Goal: Check status: Check status

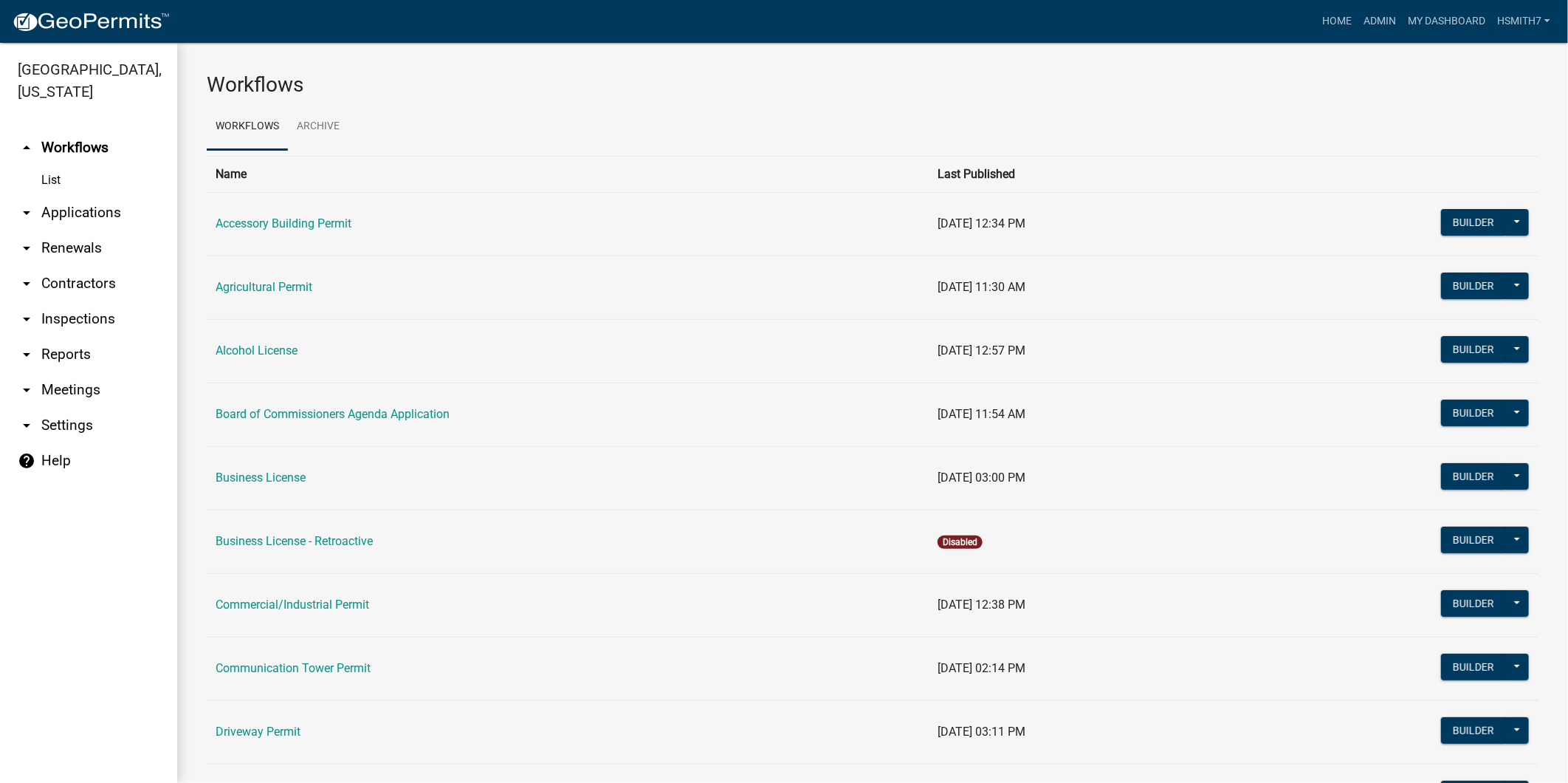
click at [76, 216] on link "arrow_drop_down Applications" at bounding box center [88, 213] width 177 height 36
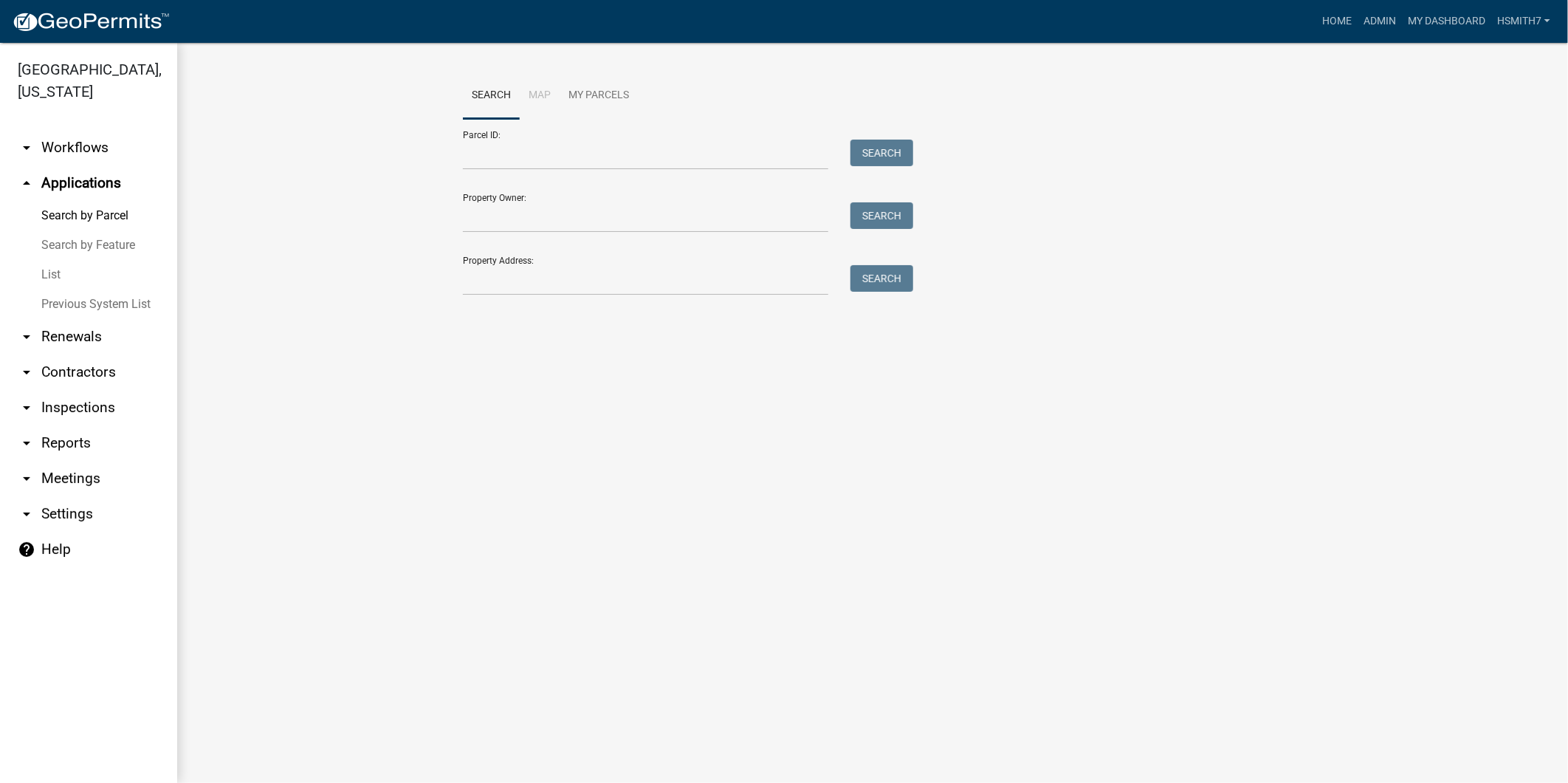
click at [50, 274] on link "List" at bounding box center [88, 275] width 177 height 30
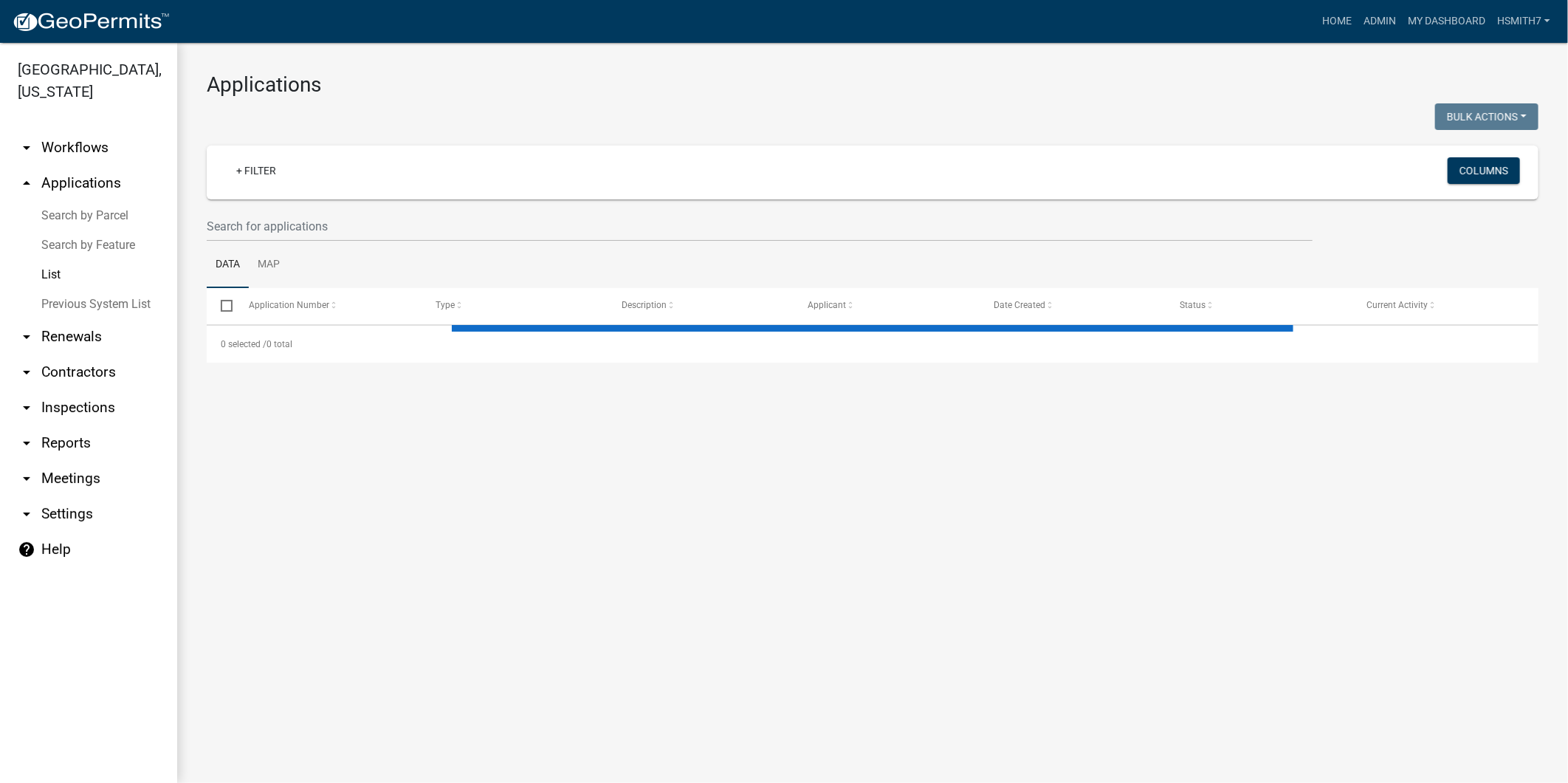
select select "3: 100"
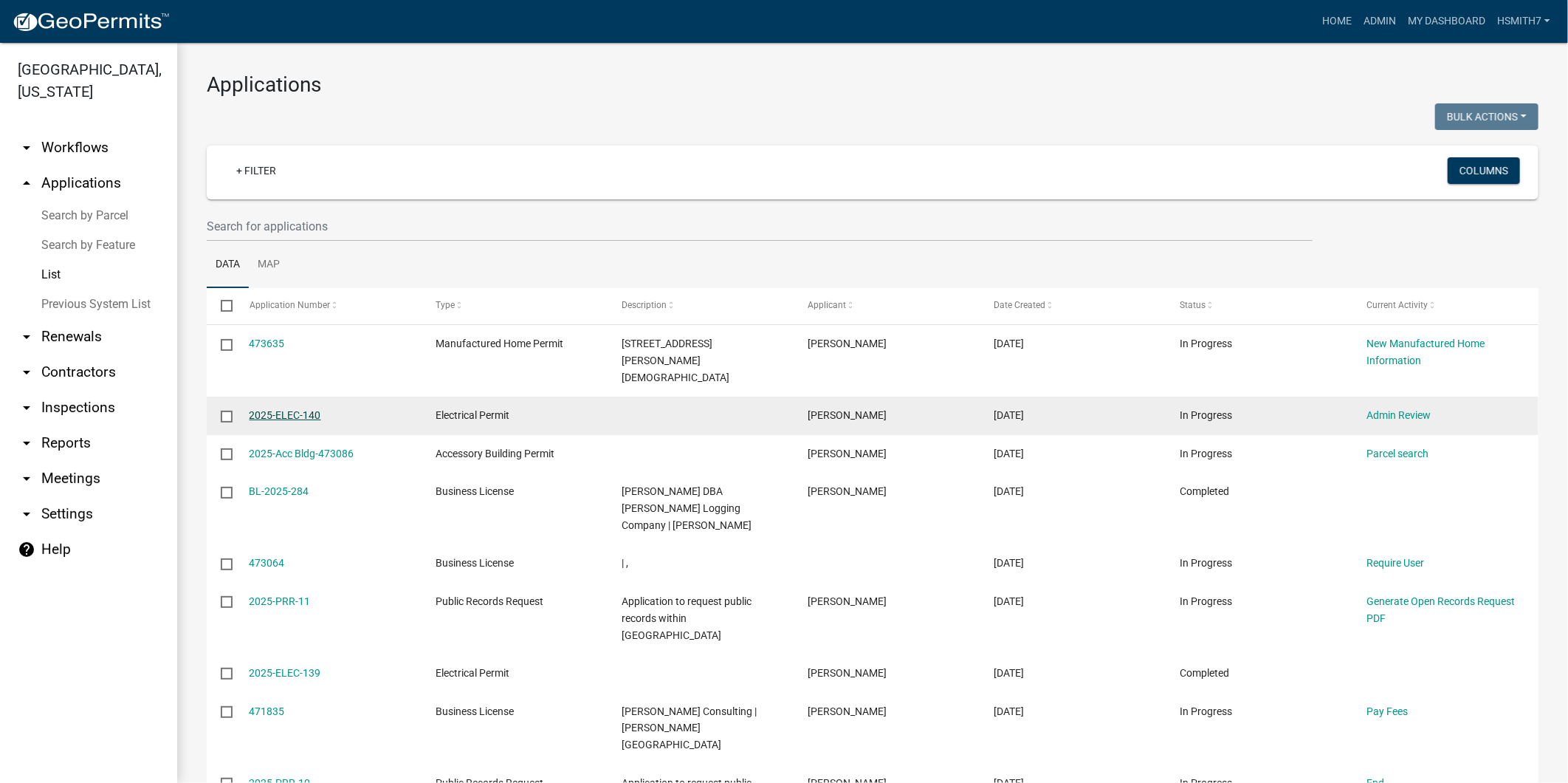
click at [283, 409] on link "2025-ELEC-140" at bounding box center [285, 415] width 72 height 12
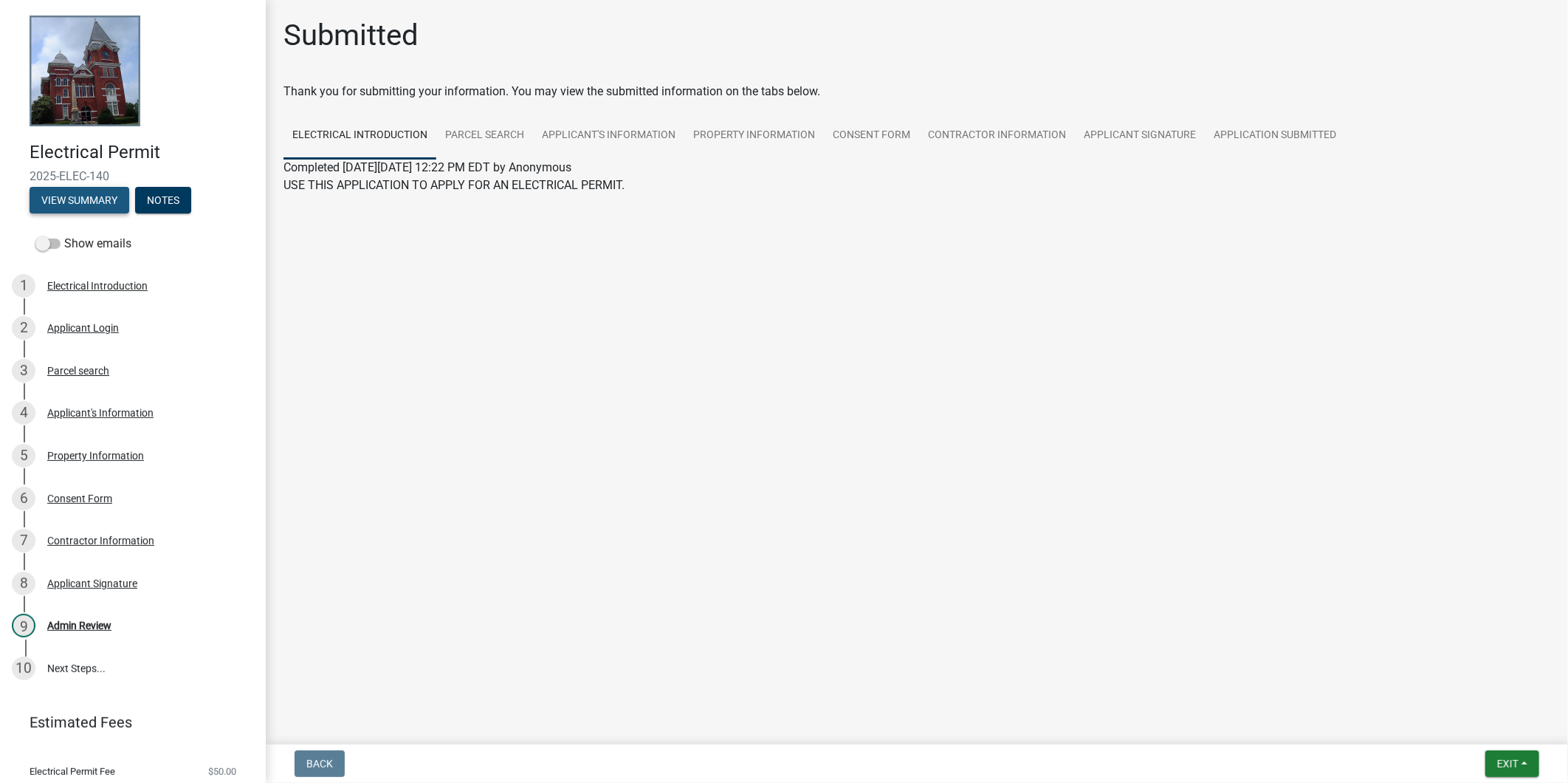
click at [92, 200] on button "View Summary" at bounding box center [79, 200] width 99 height 27
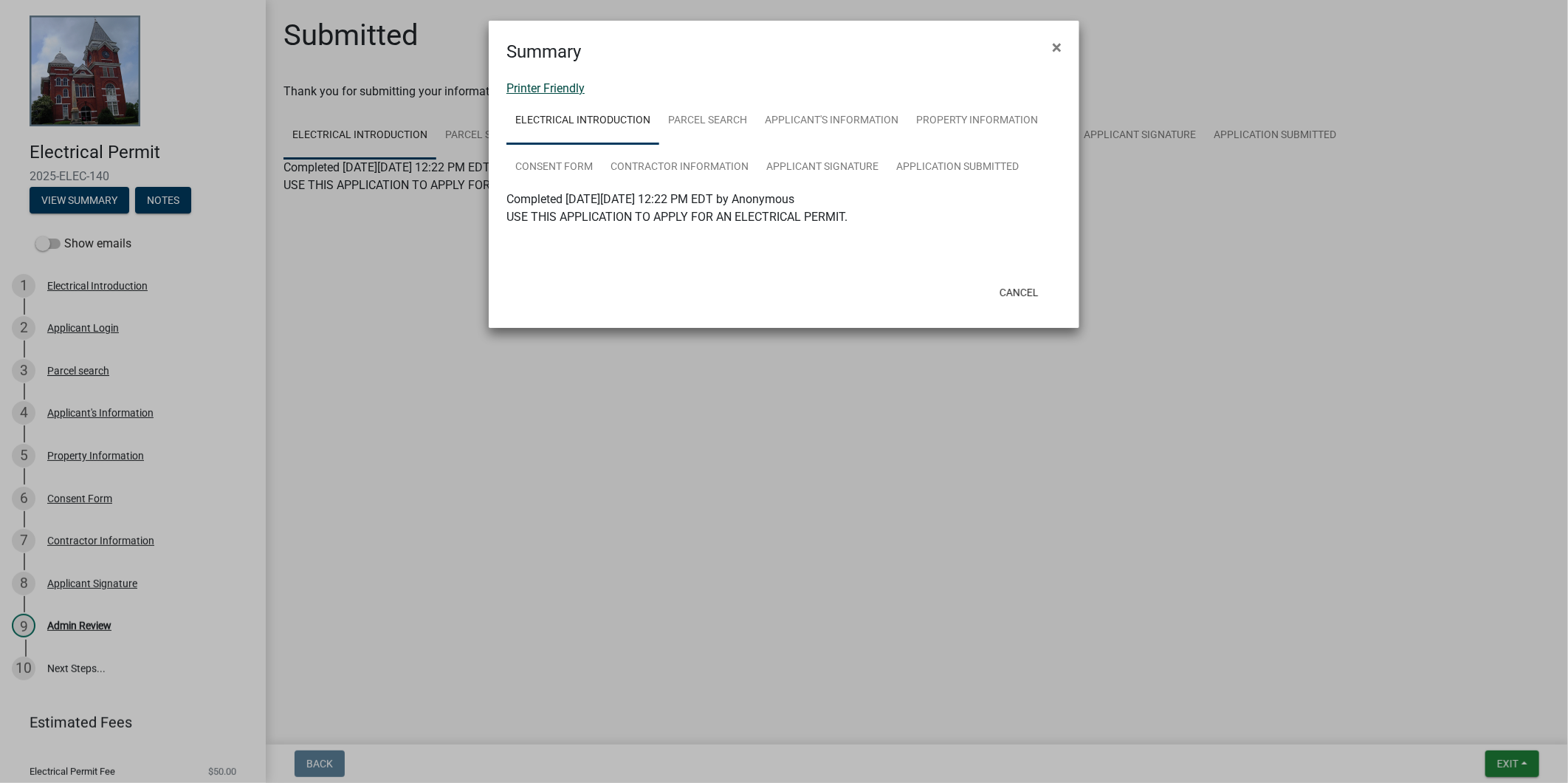
click at [538, 94] on link "Printer Friendly" at bounding box center [545, 88] width 78 height 14
click at [1004, 295] on button "Cancel" at bounding box center [1019, 292] width 63 height 27
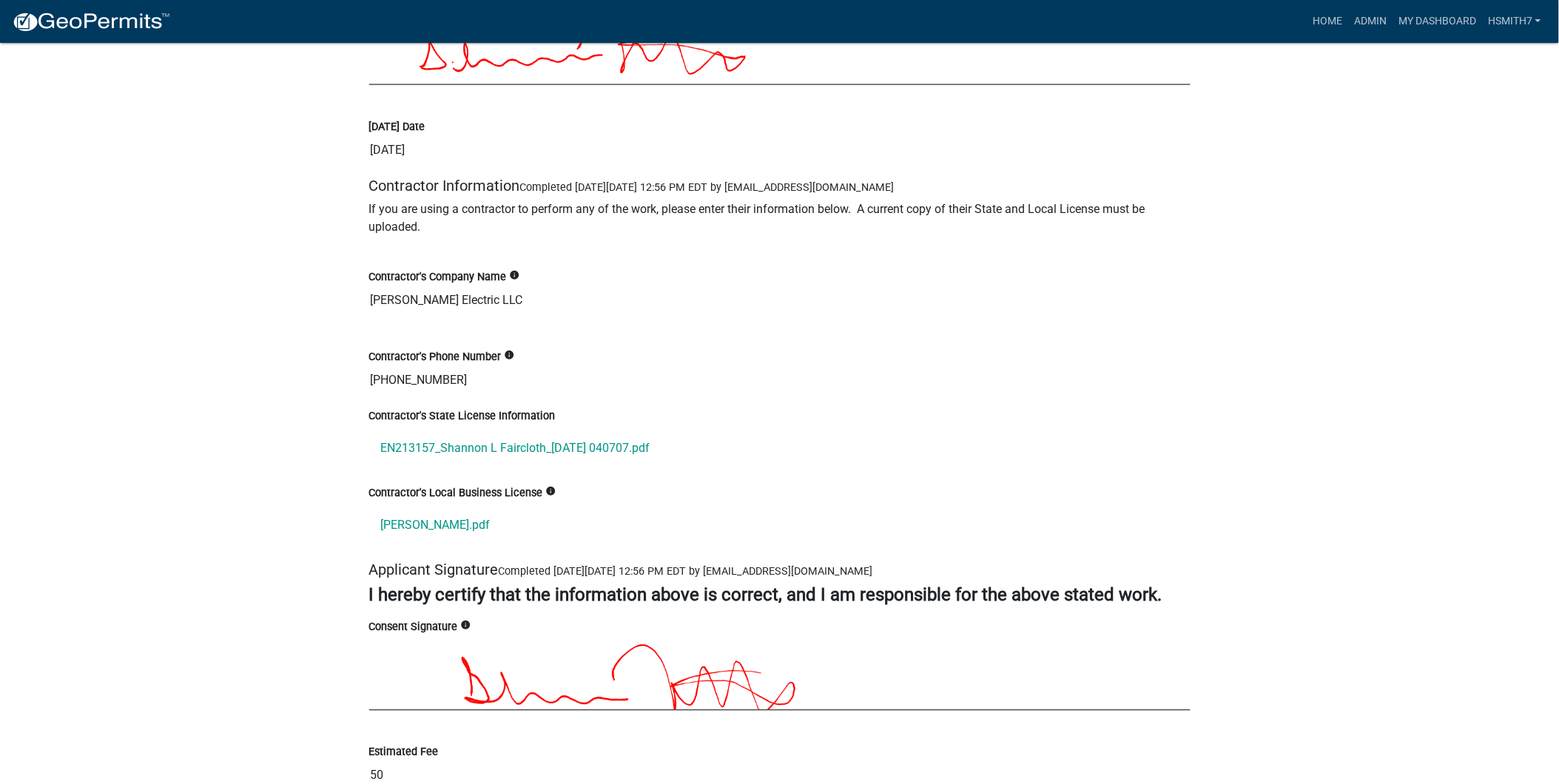
scroll to position [2958, 0]
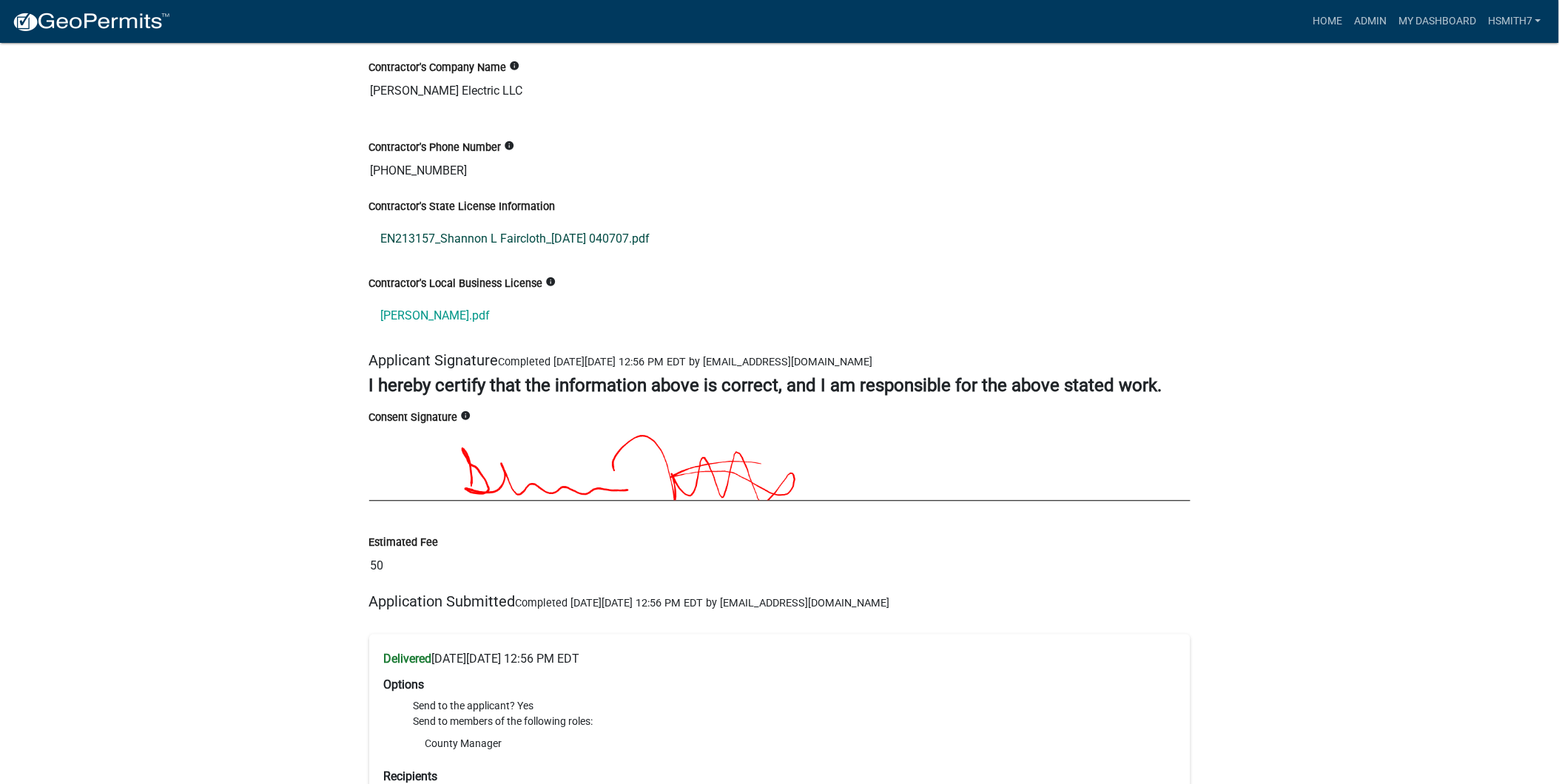
click at [516, 234] on link "EN213157_Shannon L Faircloth_[DATE] 040707.pdf" at bounding box center [780, 240] width 822 height 36
click at [441, 334] on link "[PERSON_NAME].pdf" at bounding box center [780, 317] width 822 height 36
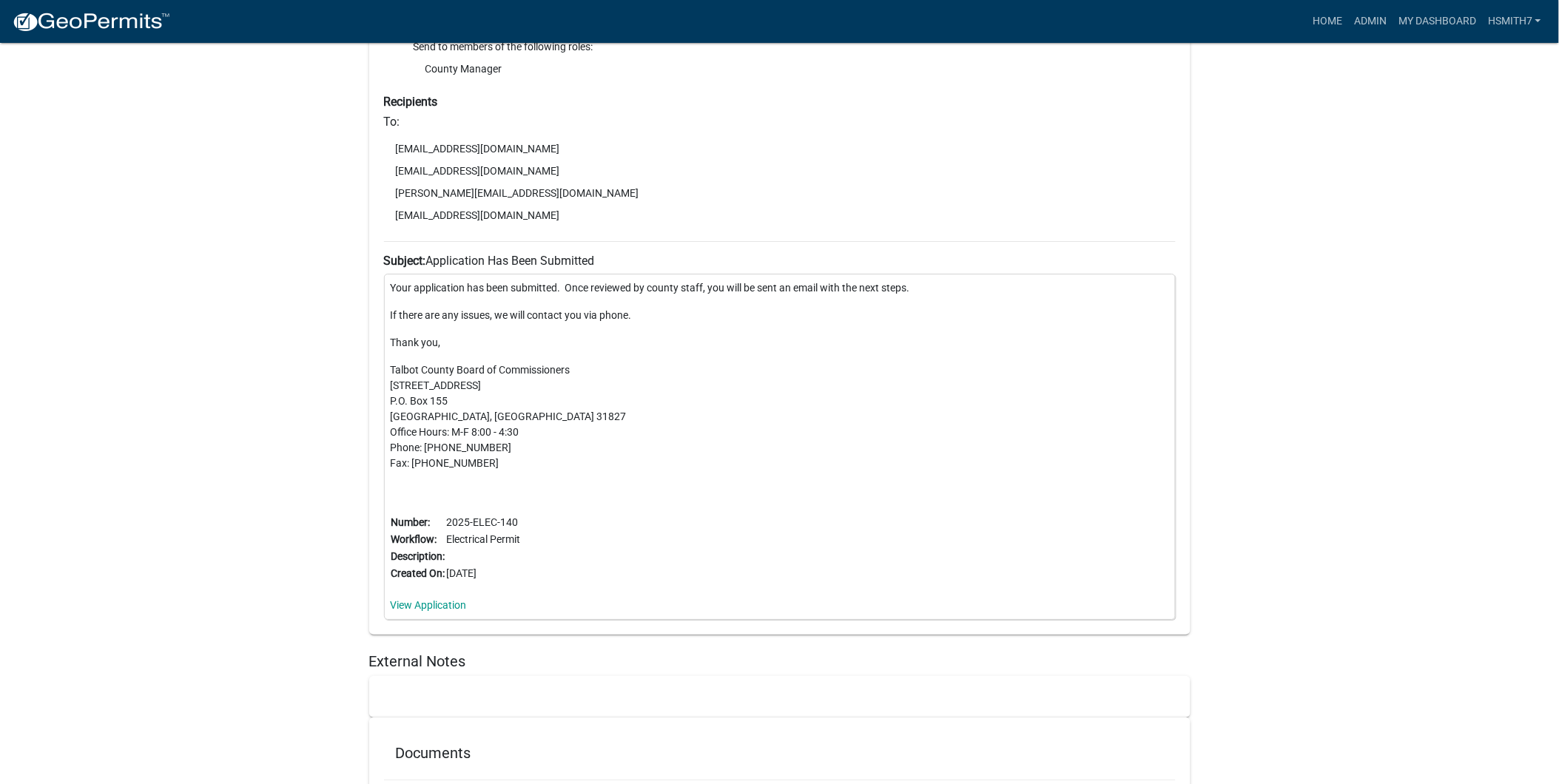
scroll to position [3913, 0]
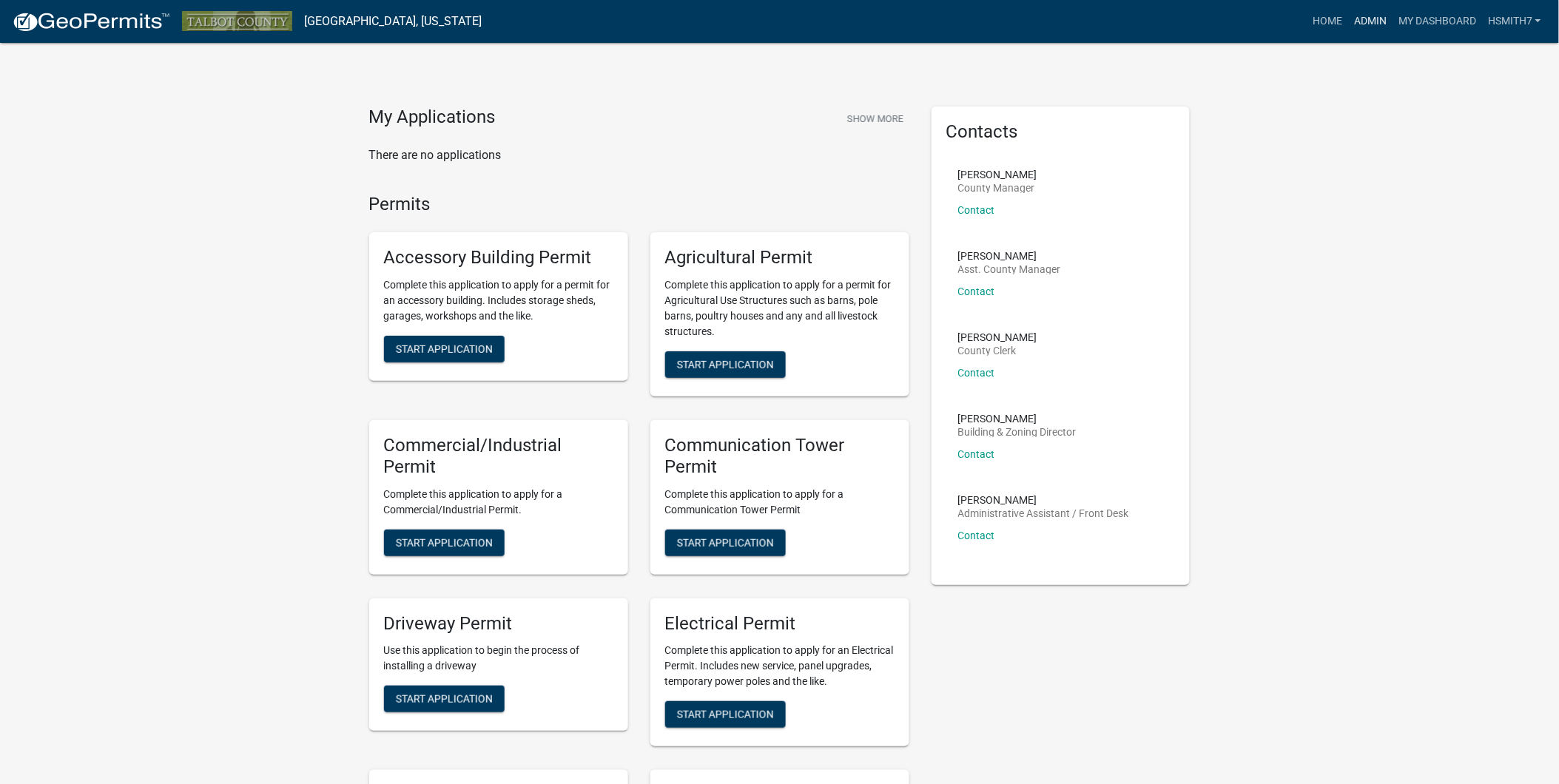
click at [1379, 18] on link "Admin" at bounding box center [1370, 22] width 45 height 28
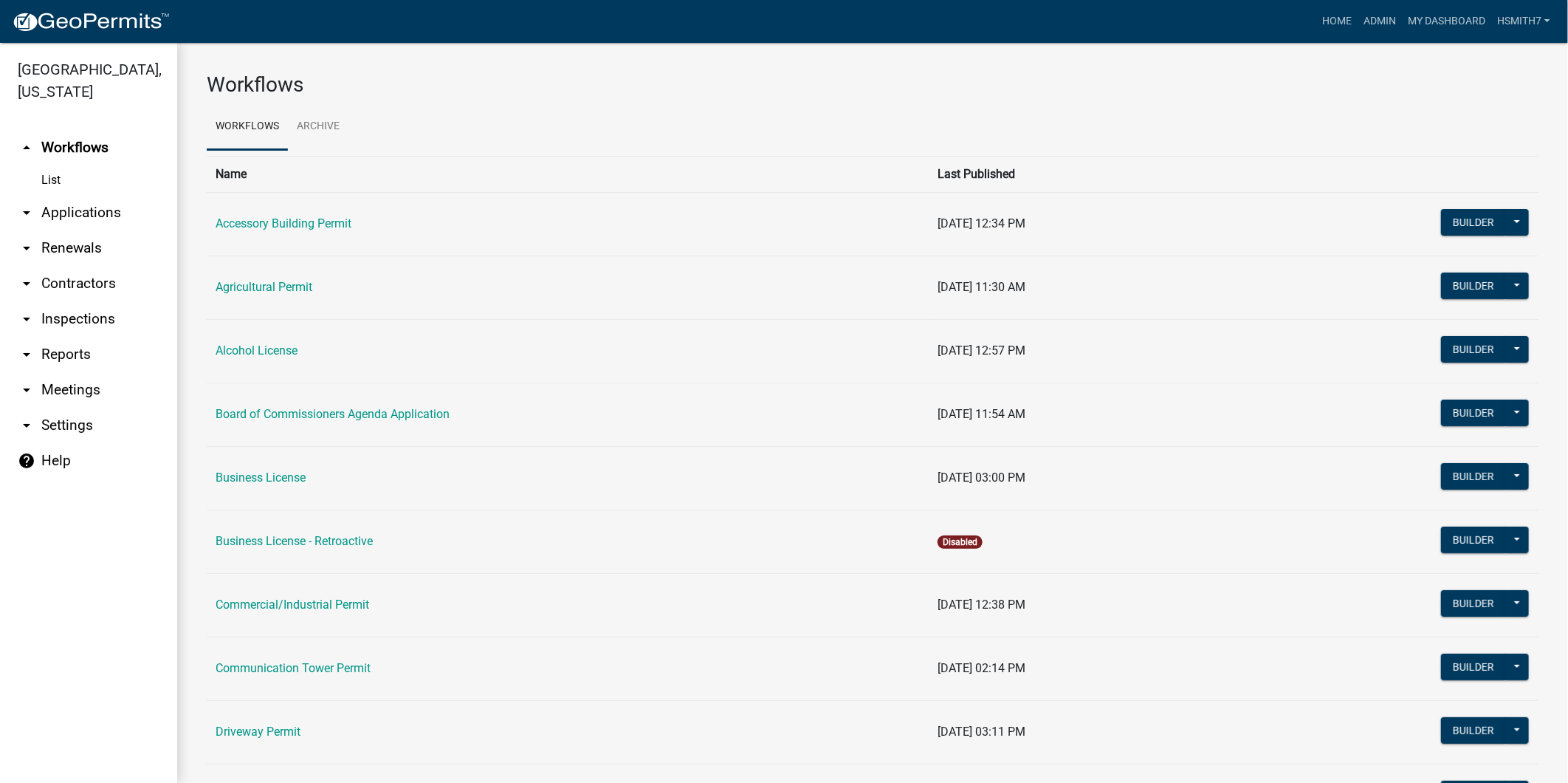
click at [63, 209] on link "arrow_drop_down Applications" at bounding box center [88, 213] width 177 height 36
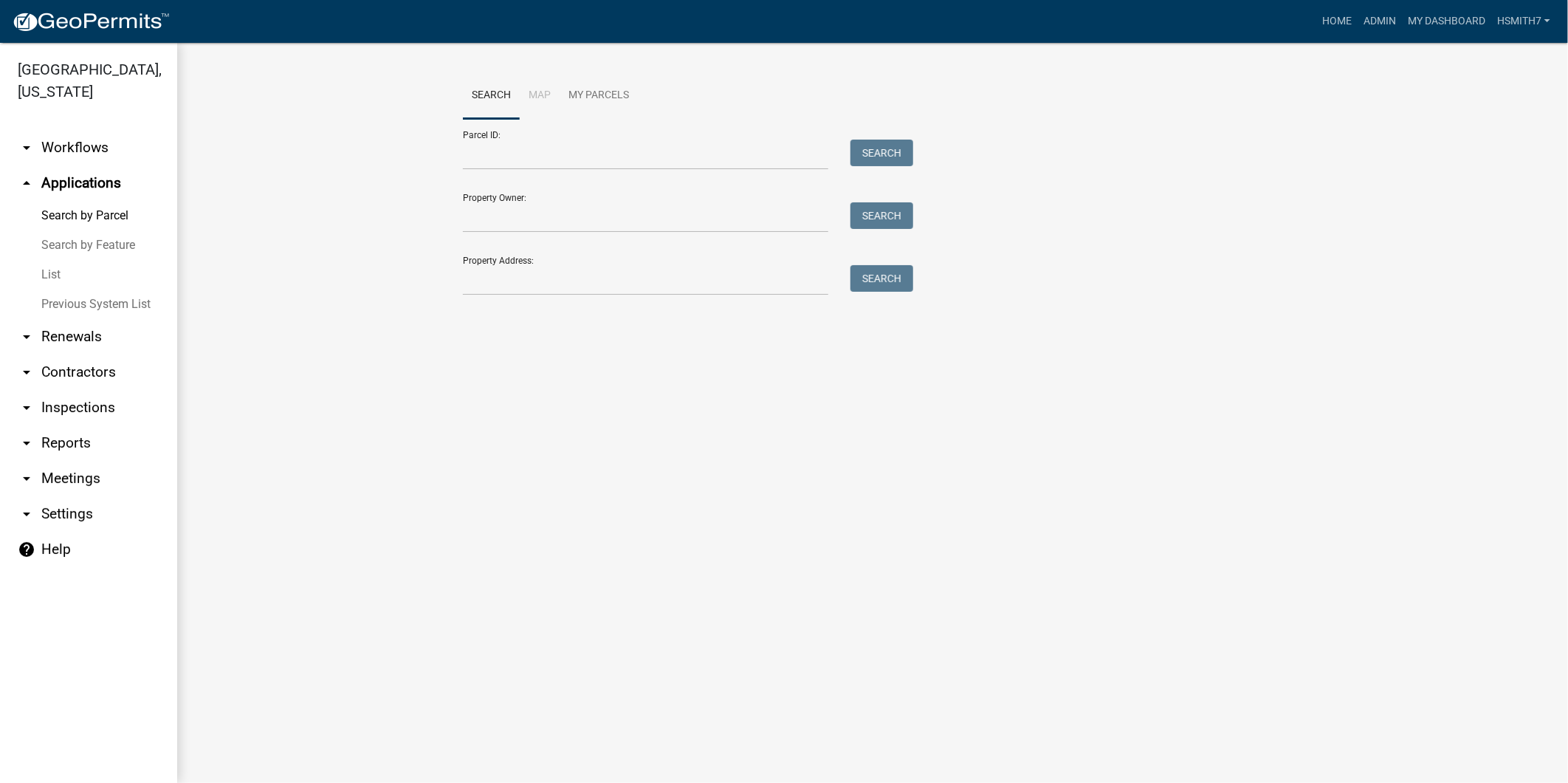
click at [45, 273] on link "List" at bounding box center [88, 275] width 177 height 30
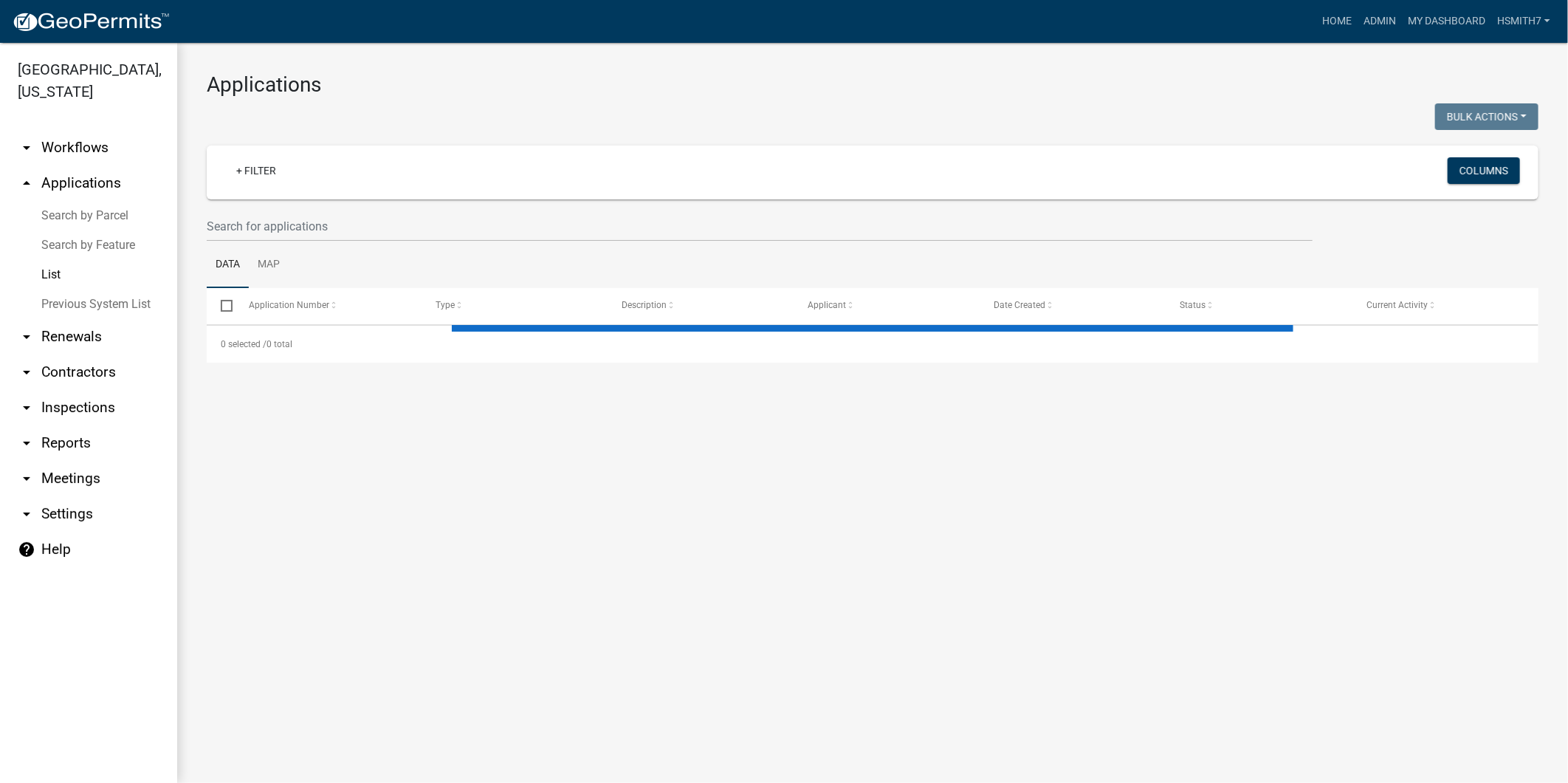
select select "3: 100"
